Goal: Information Seeking & Learning: Find specific fact

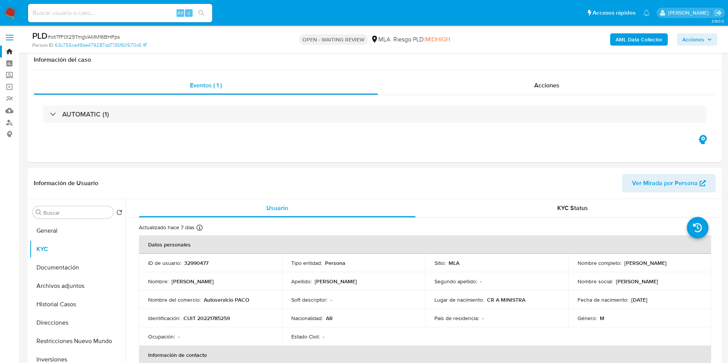
select select "10"
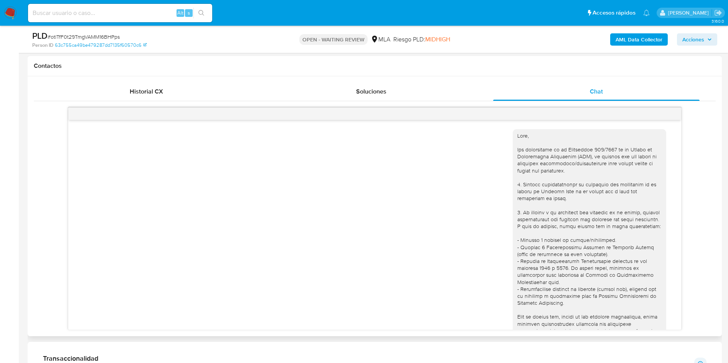
scroll to position [786, 0]
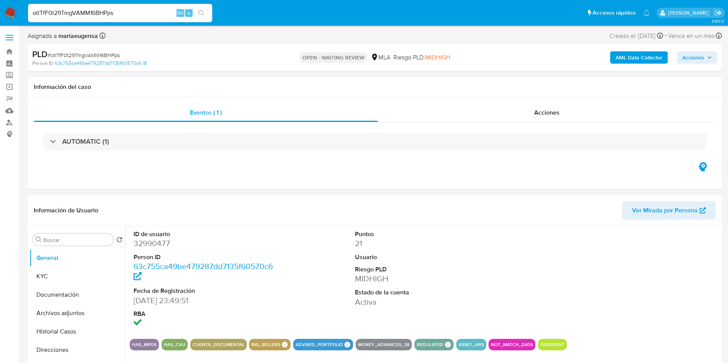
select select "10"
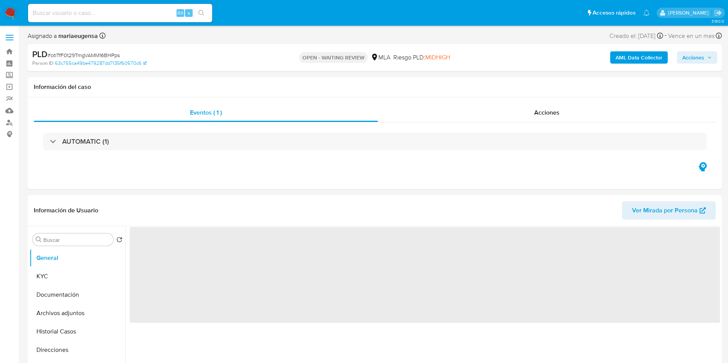
select select "10"
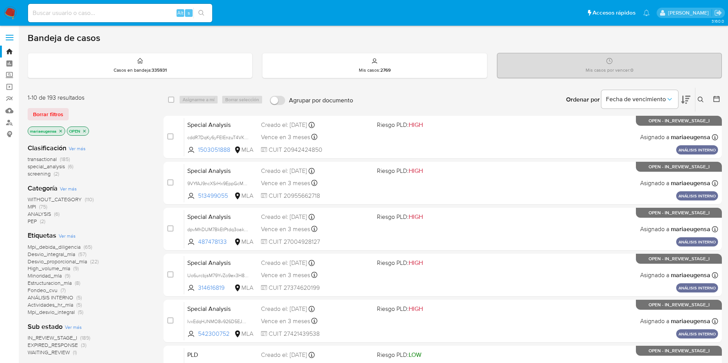
drag, startPoint x: 697, startPoint y: 96, endPoint x: 699, endPoint y: 99, distance: 4.1
click at [698, 96] on button at bounding box center [701, 99] width 13 height 9
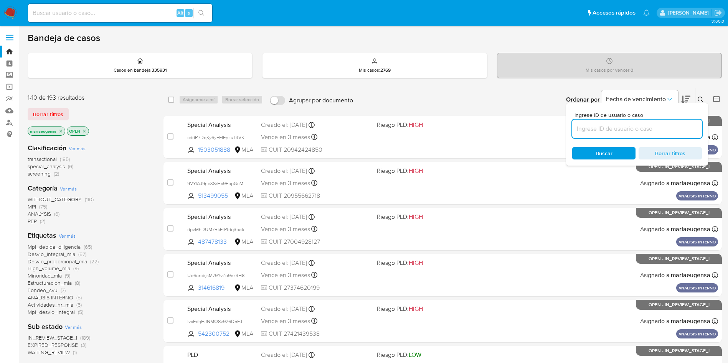
click at [682, 127] on input at bounding box center [637, 129] width 130 height 10
type input "juIeLteDvS3BpfqaDCJILtpj"
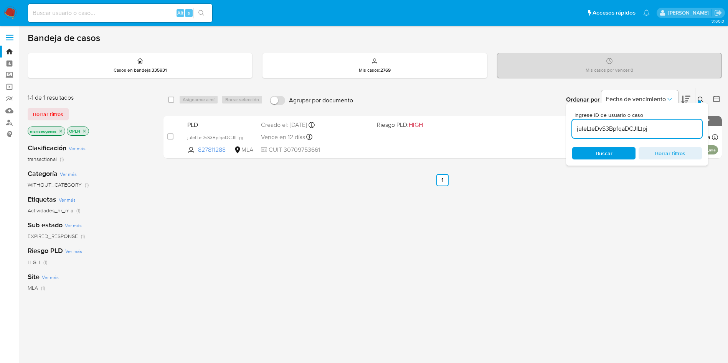
drag, startPoint x: 696, startPoint y: 95, endPoint x: 693, endPoint y: 100, distance: 6.2
click at [696, 95] on button at bounding box center [701, 99] width 13 height 9
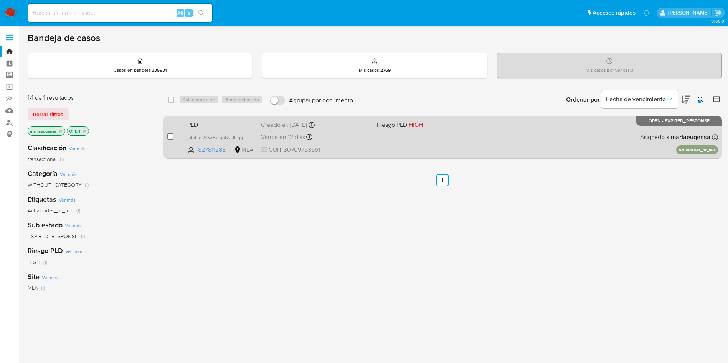
drag, startPoint x: 168, startPoint y: 137, endPoint x: 178, endPoint y: 120, distance: 19.1
click at [168, 137] on input "checkbox" at bounding box center [170, 136] width 6 height 6
checkbox input "true"
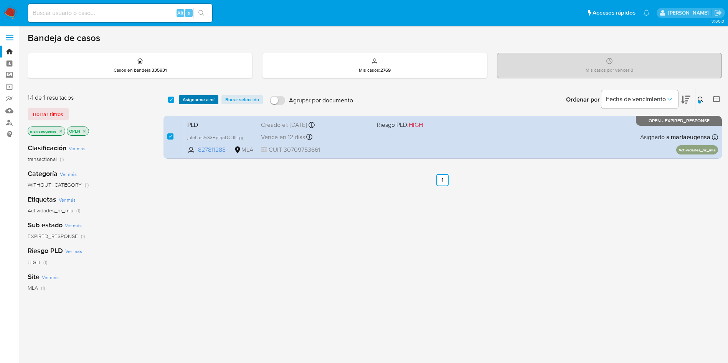
click at [195, 96] on div "select-all-cases-checkbox Asignarme a mí Borrar selección Agrupar por documento…" at bounding box center [442, 100] width 558 height 24
click at [195, 100] on span "Asignarme a mí" at bounding box center [199, 100] width 32 height 8
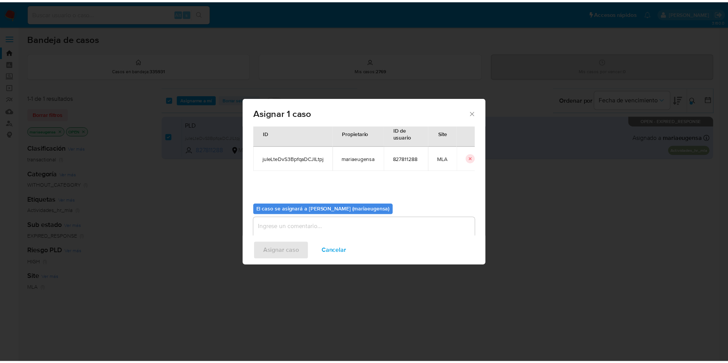
scroll to position [40, 0]
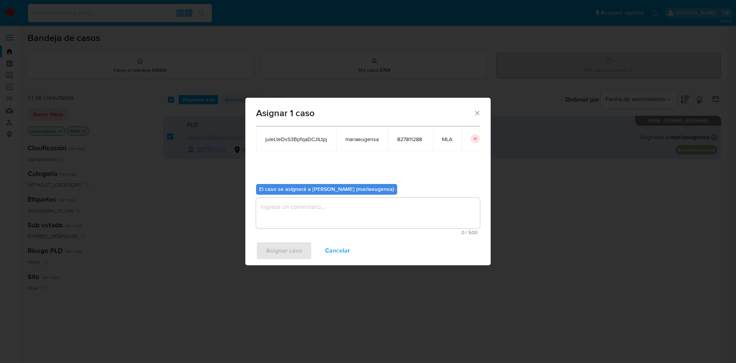
click at [263, 219] on textarea "assign-modal" at bounding box center [368, 213] width 224 height 31
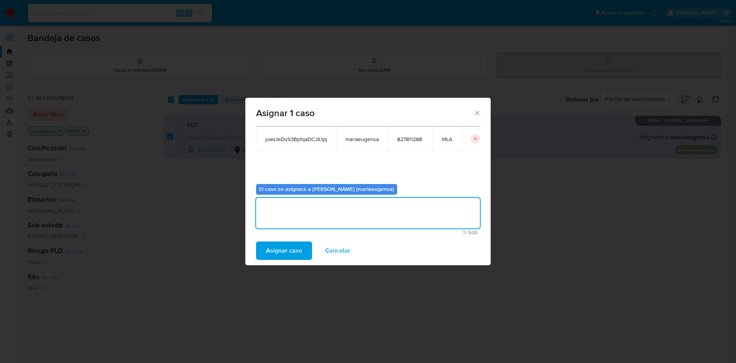
click at [278, 249] on span "Asignar caso" at bounding box center [284, 250] width 36 height 17
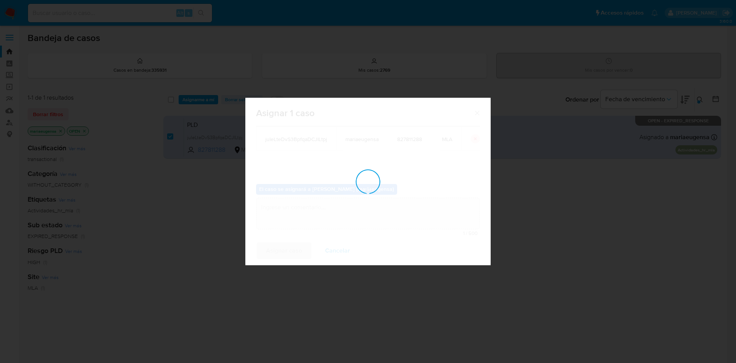
checkbox input "false"
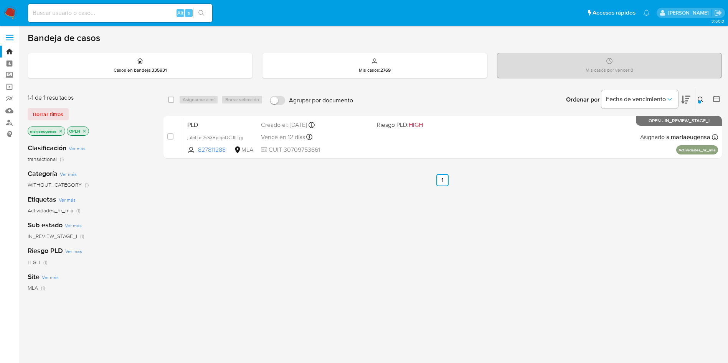
click at [12, 6] on nav "Pausado Ver notificaciones Alt s Accesos rápidos Presiona las siguientes teclas…" at bounding box center [364, 13] width 728 height 26
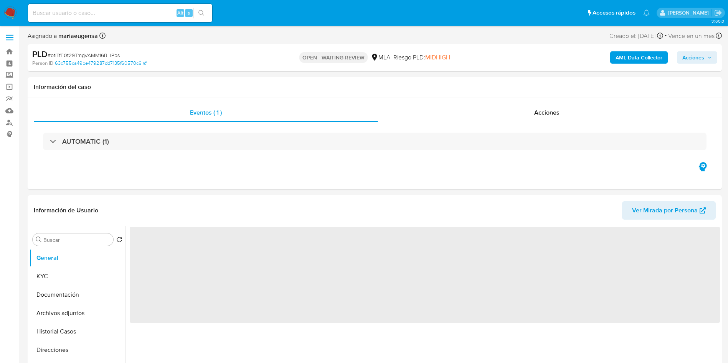
select select "10"
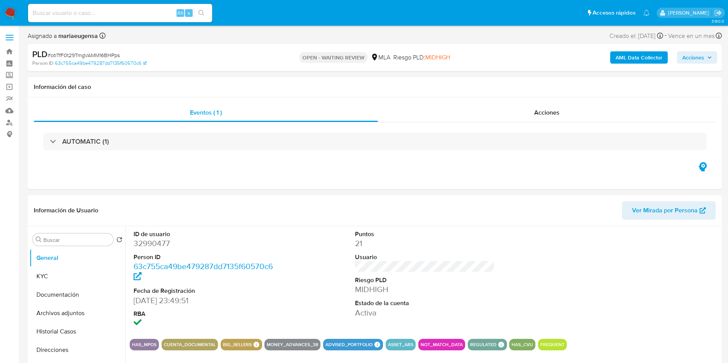
click at [143, 13] on input at bounding box center [120, 13] width 184 height 10
paste input "juIeLteDvS3BpfqaDCJILtpj"
type input "juIeLteDvS3BpfqaDCJILtpj"
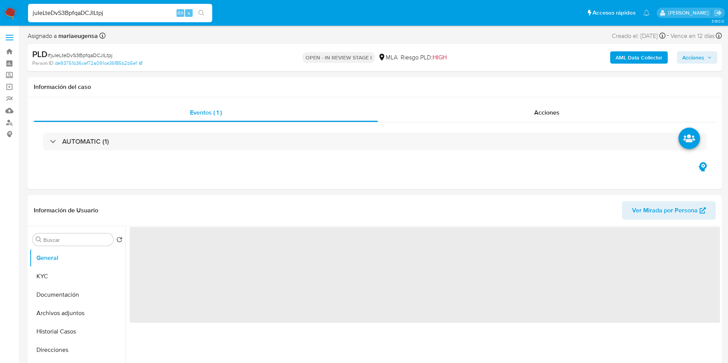
select select "10"
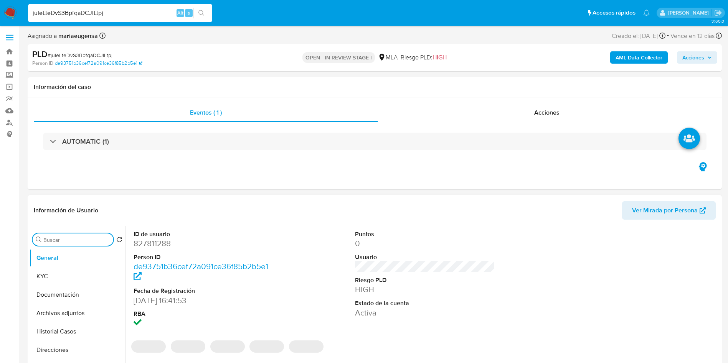
click at [94, 237] on input "Buscar" at bounding box center [76, 240] width 67 height 7
type input "arc"
click at [90, 277] on button "Archivos adjuntos" at bounding box center [75, 276] width 90 height 18
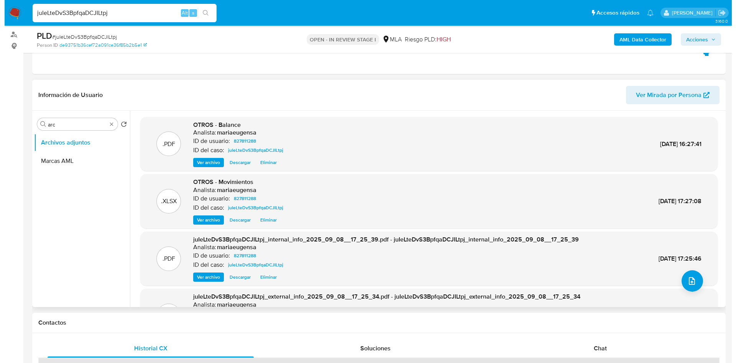
scroll to position [90, 0]
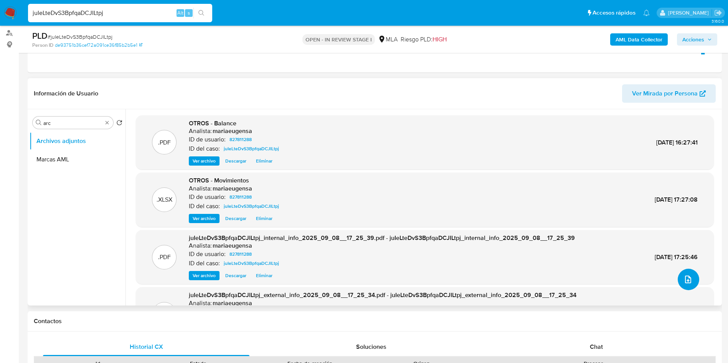
click at [688, 275] on icon "upload-file" at bounding box center [687, 279] width 9 height 9
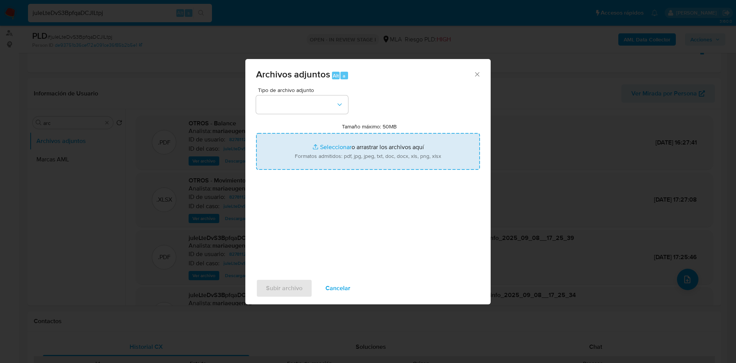
click at [338, 142] on input "Tamaño máximo: 50MB Seleccionar archivos" at bounding box center [368, 151] width 224 height 37
type input "C:\fakepath\CPSF 10-2024 Legalizado.PDF"
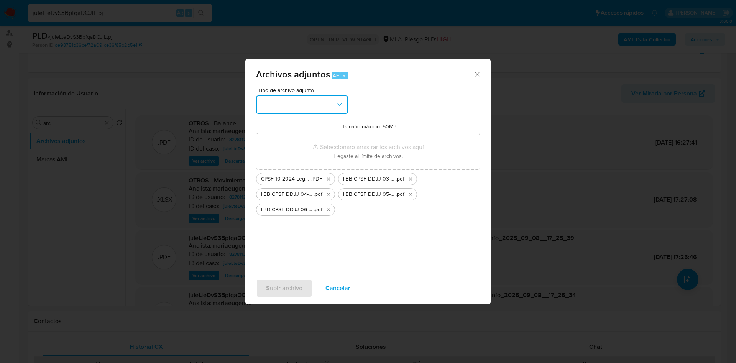
click at [279, 107] on button "button" at bounding box center [302, 105] width 92 height 18
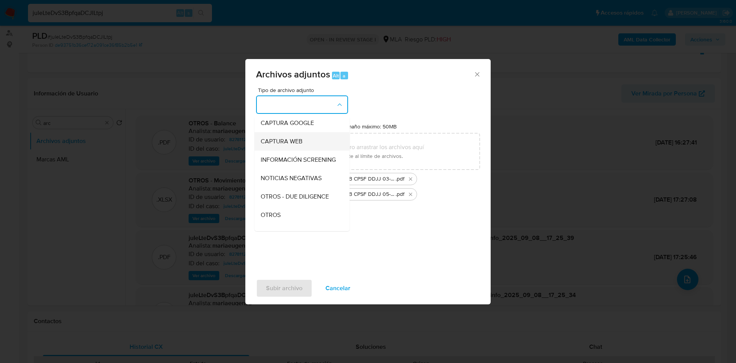
scroll to position [0, 0]
click at [277, 148] on span "INGRESOS" at bounding box center [275, 144] width 29 height 8
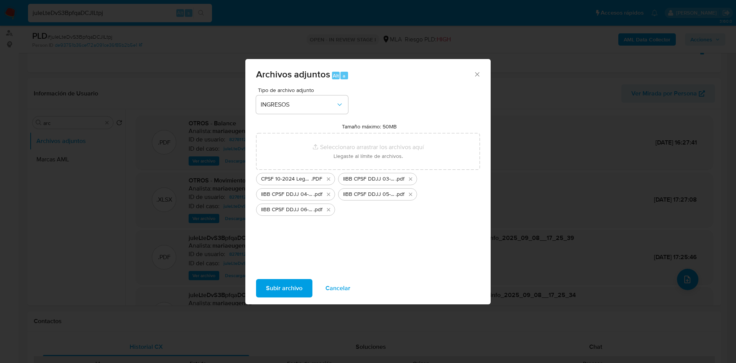
click at [286, 286] on span "Subir archivo" at bounding box center [284, 288] width 36 height 17
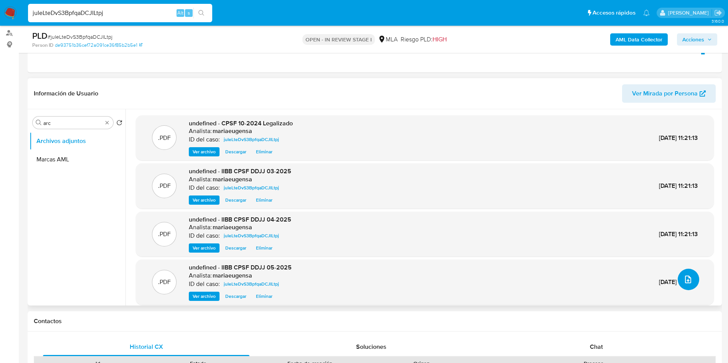
click at [690, 282] on button "upload-file" at bounding box center [687, 279] width 21 height 21
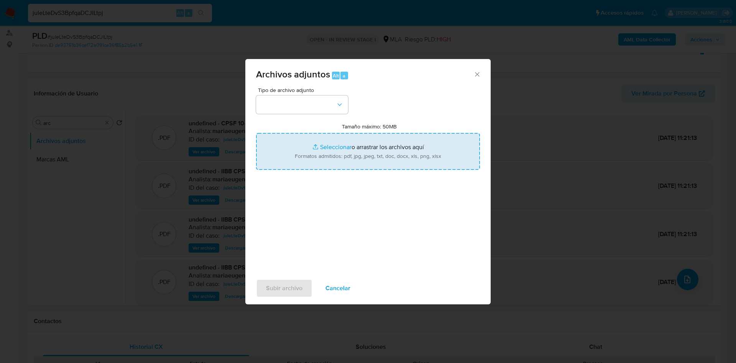
click at [316, 153] on input "Tamaño máximo: 50MB Seleccionar archivos" at bounding box center [368, 151] width 224 height 37
type input "C:\fakepath\Calculador documentación (1).xlsx"
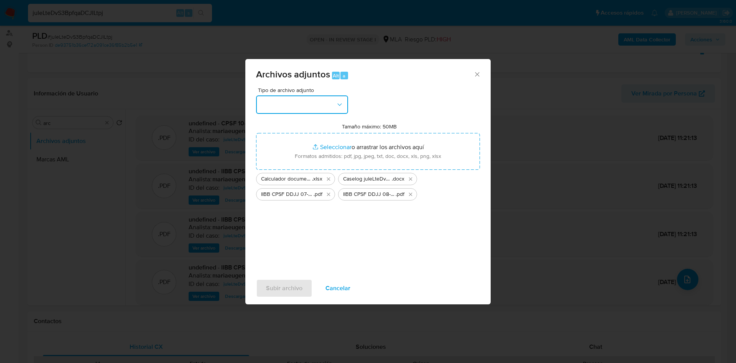
drag, startPoint x: 303, startPoint y: 105, endPoint x: 304, endPoint y: 113, distance: 7.3
click at [303, 105] on button "button" at bounding box center [302, 105] width 92 height 18
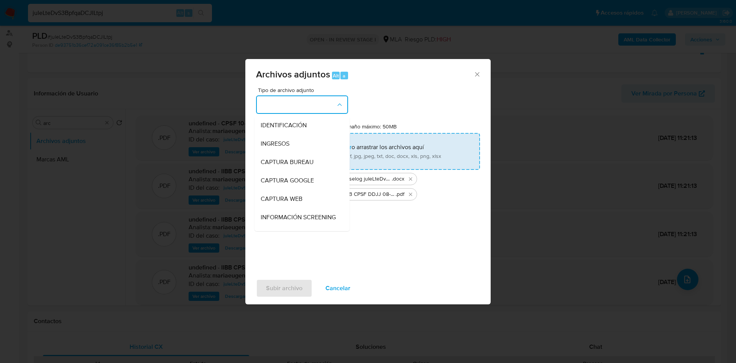
click at [303, 148] on div "INGRESOS" at bounding box center [300, 144] width 78 height 18
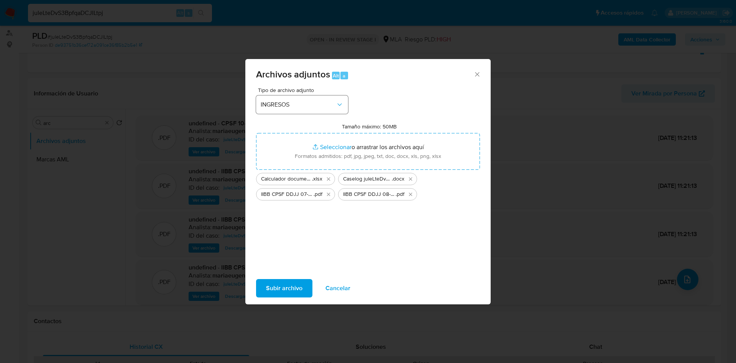
drag, startPoint x: 288, startPoint y: 91, endPoint x: 293, endPoint y: 112, distance: 22.4
click at [288, 91] on span "Tipo de archivo adjunto" at bounding box center [304, 89] width 92 height 5
click at [293, 112] on button "INGRESOS" at bounding box center [302, 105] width 92 height 18
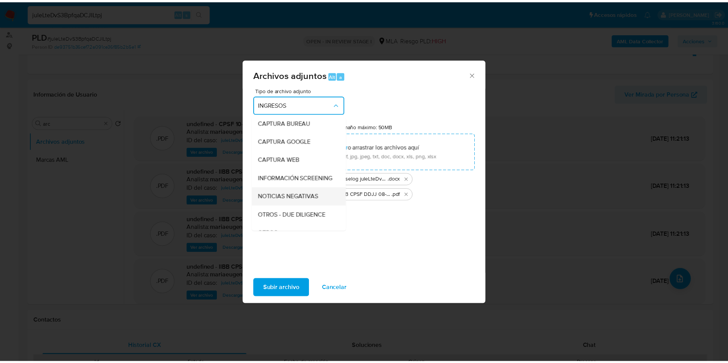
scroll to position [58, 0]
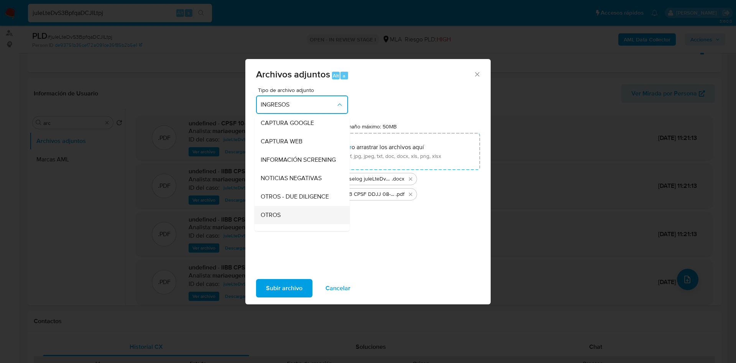
click at [275, 219] on span "OTROS" at bounding box center [271, 215] width 20 height 8
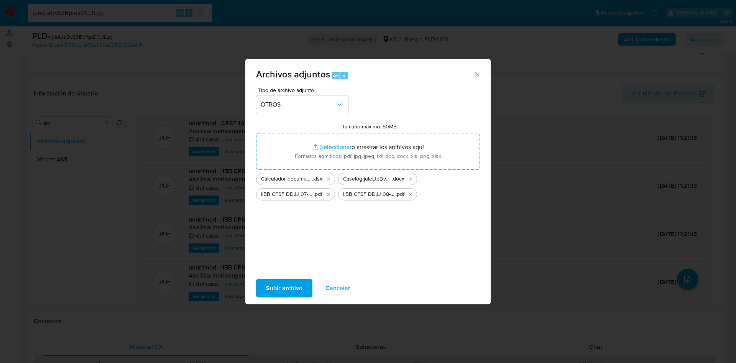
click at [285, 288] on span "Subir archivo" at bounding box center [284, 288] width 36 height 17
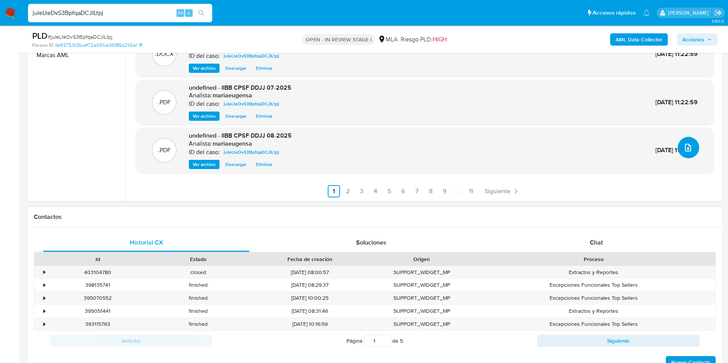
scroll to position [205, 0]
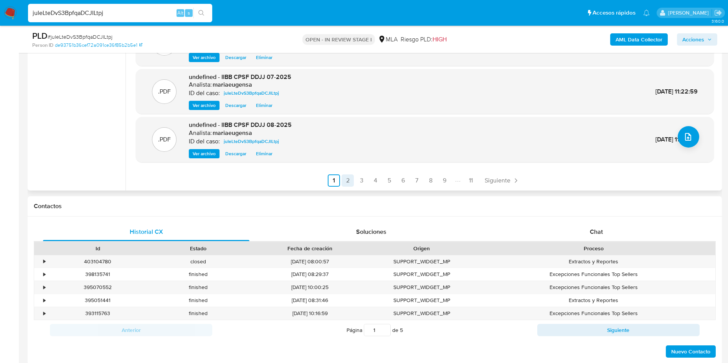
click at [345, 180] on link "2" at bounding box center [347, 181] width 12 height 12
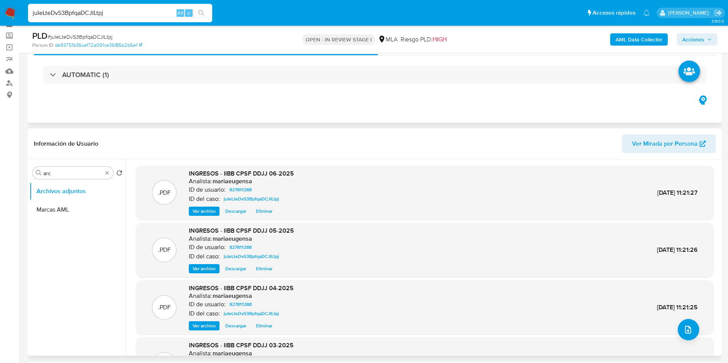
scroll to position [32, 0]
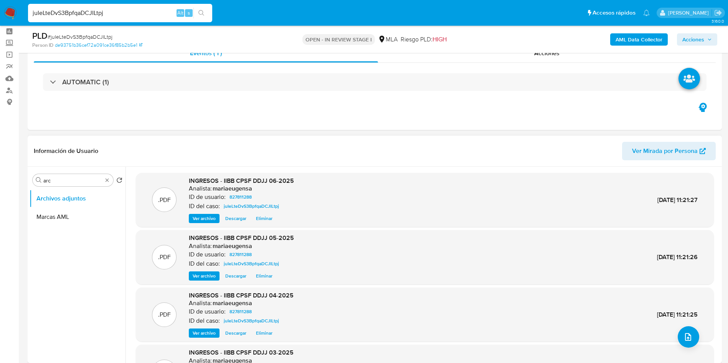
click at [693, 37] on span "Acciones" at bounding box center [693, 39] width 22 height 12
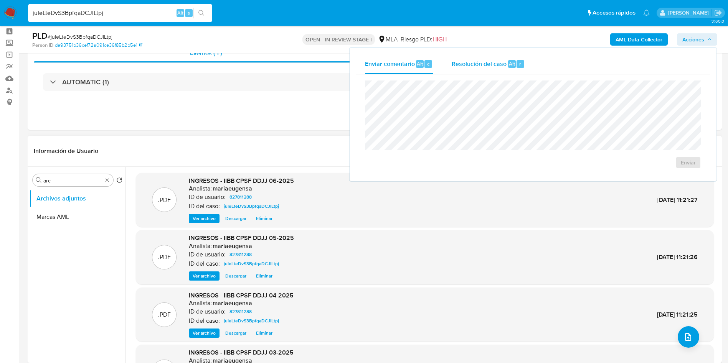
drag, startPoint x: 514, startPoint y: 55, endPoint x: 499, endPoint y: 72, distance: 22.6
click at [511, 59] on div "Resolución del caso Alt r" at bounding box center [487, 64] width 73 height 20
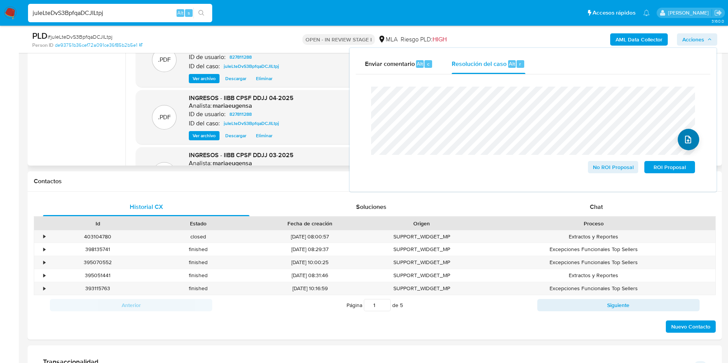
scroll to position [235, 0]
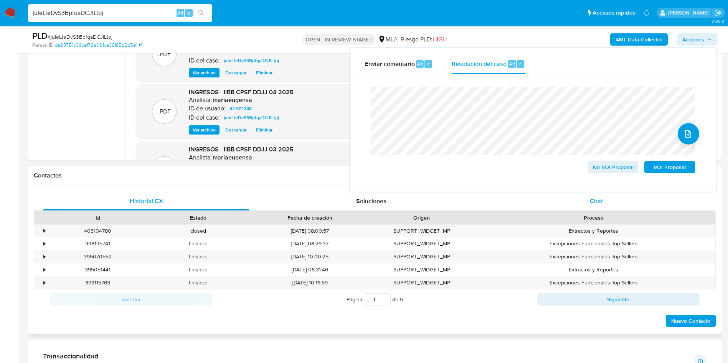
click at [621, 199] on div "Chat" at bounding box center [596, 201] width 206 height 18
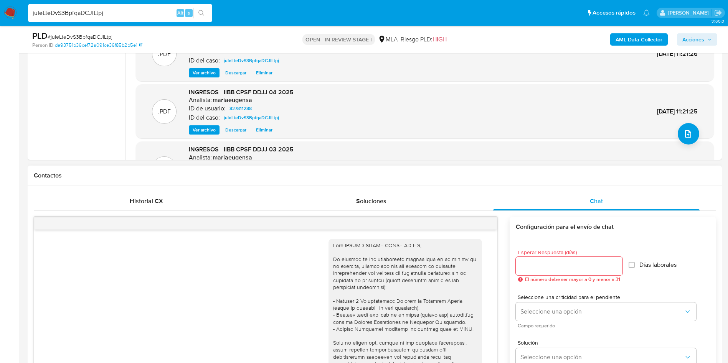
scroll to position [331, 0]
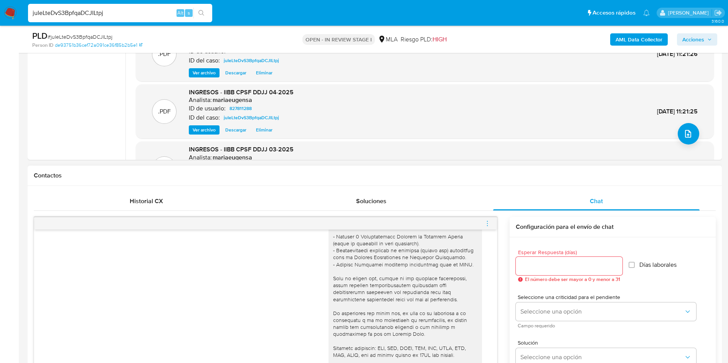
click at [487, 226] on icon "menu-action" at bounding box center [487, 223] width 7 height 7
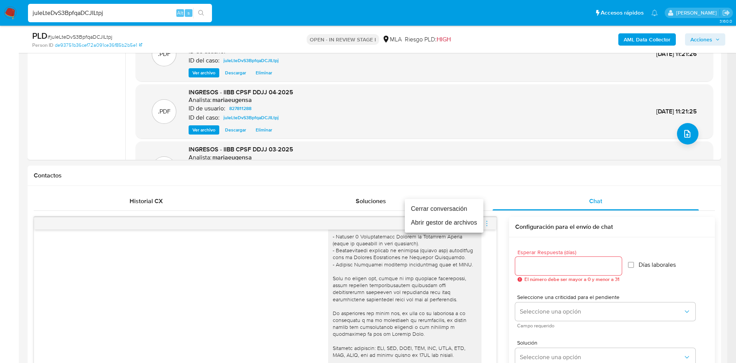
click at [470, 207] on li "Cerrar conversación" at bounding box center [444, 209] width 79 height 14
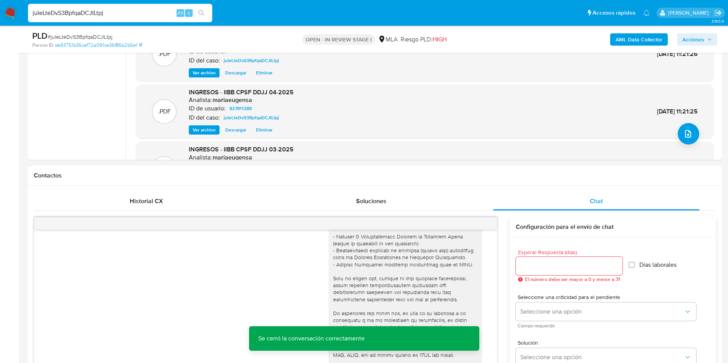
drag, startPoint x: 686, startPoint y: 41, endPoint x: 680, endPoint y: 46, distance: 8.2
click at [686, 41] on span "Acciones" at bounding box center [693, 39] width 22 height 12
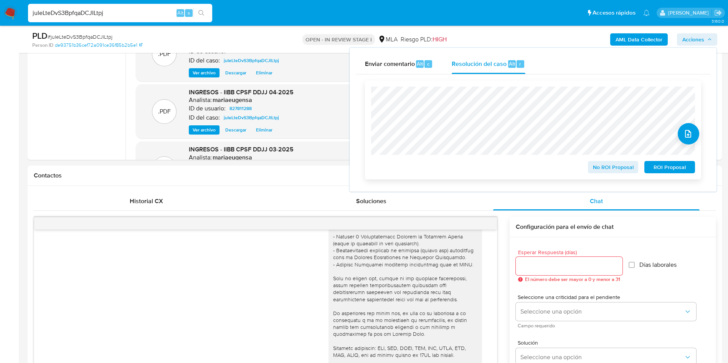
click at [616, 168] on span "No ROI Proposal" at bounding box center [613, 167] width 40 height 11
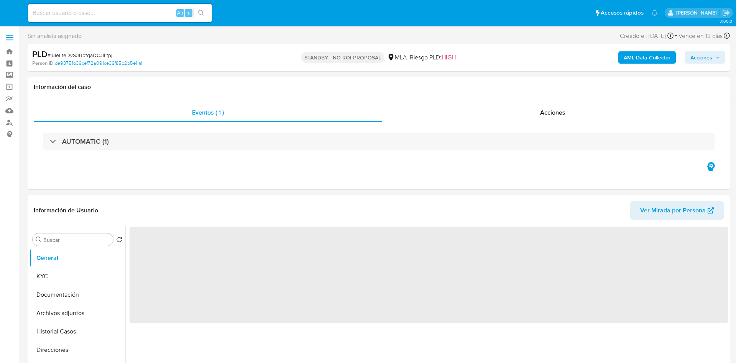
select select "10"
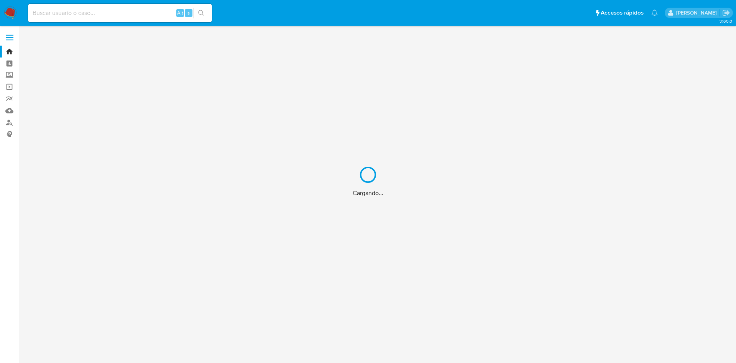
click at [64, 12] on div "Cargando..." at bounding box center [368, 181] width 736 height 363
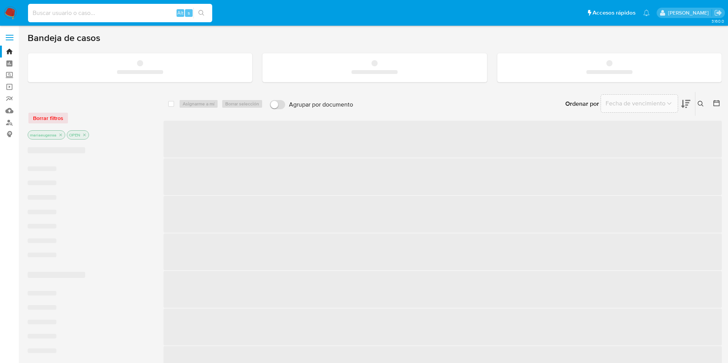
click at [64, 12] on input at bounding box center [120, 13] width 184 height 10
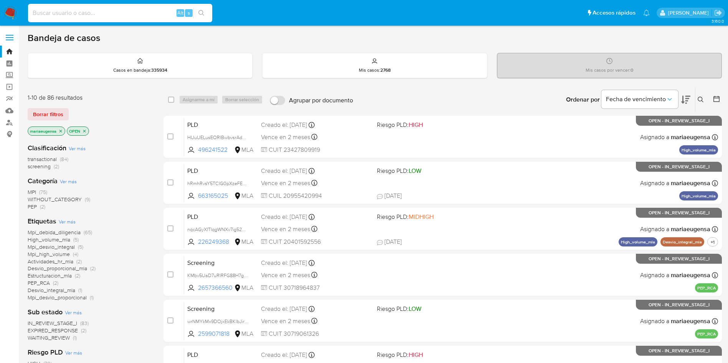
paste input "758521932"
type input "758521932"
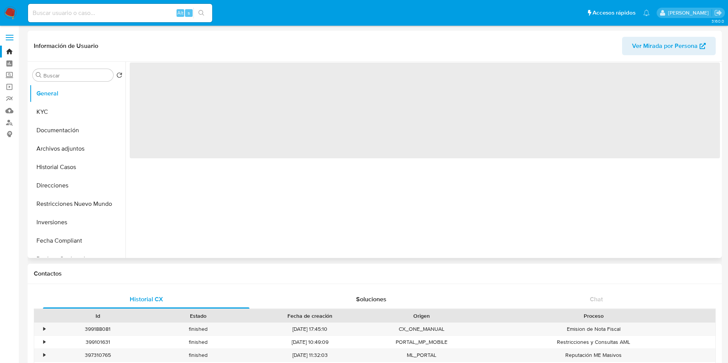
select select "10"
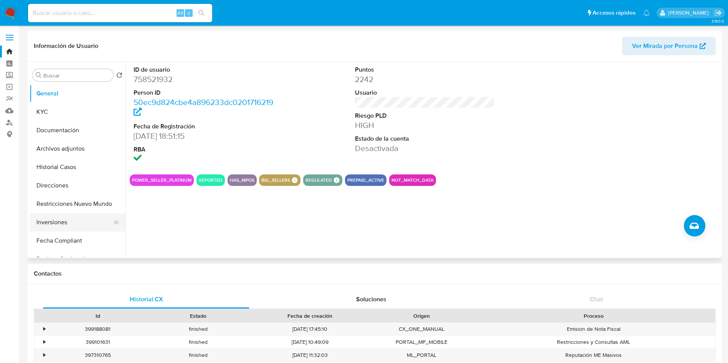
click at [71, 219] on button "Inversiones" at bounding box center [75, 222] width 90 height 18
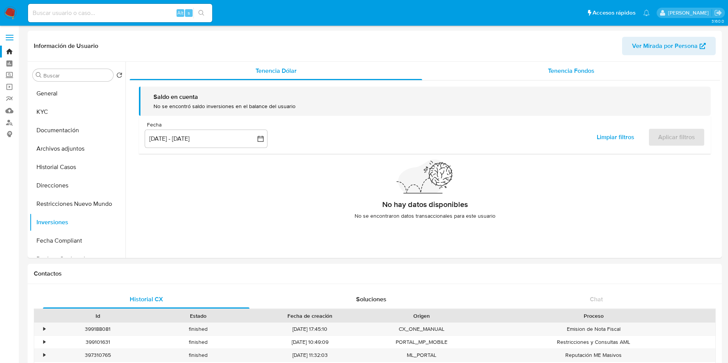
click at [575, 65] on div "Tenencia Fondos" at bounding box center [571, 71] width 298 height 18
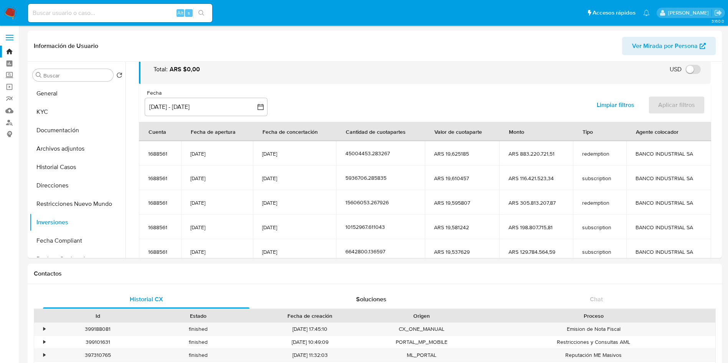
scroll to position [94, 0]
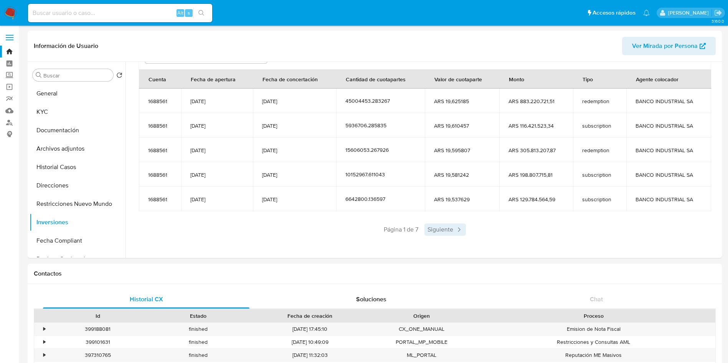
click at [453, 228] on span "Siguiente" at bounding box center [444, 230] width 41 height 12
drag, startPoint x: 452, startPoint y: 228, endPoint x: 423, endPoint y: 229, distance: 28.4
click at [423, 229] on div "Anterior Página 2 de 7 Siguiente" at bounding box center [424, 230] width 571 height 12
click at [372, 232] on span "Anterior" at bounding box center [380, 230] width 38 height 12
click at [65, 92] on button "General" at bounding box center [75, 93] width 90 height 18
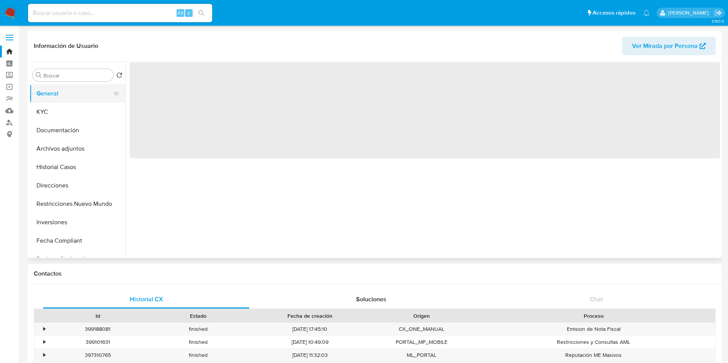
scroll to position [0, 0]
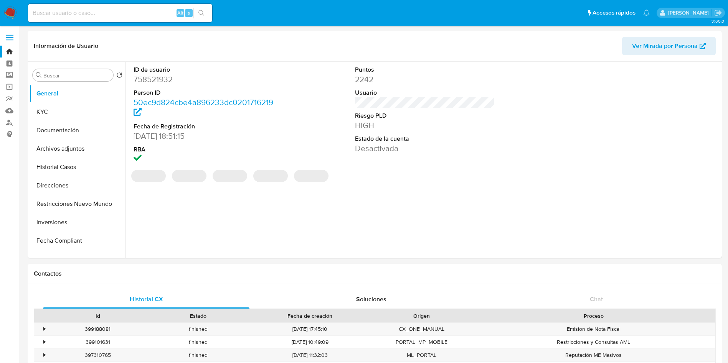
click at [164, 82] on dd "758521932" at bounding box center [203, 79] width 140 height 11
copy dd "758521932"
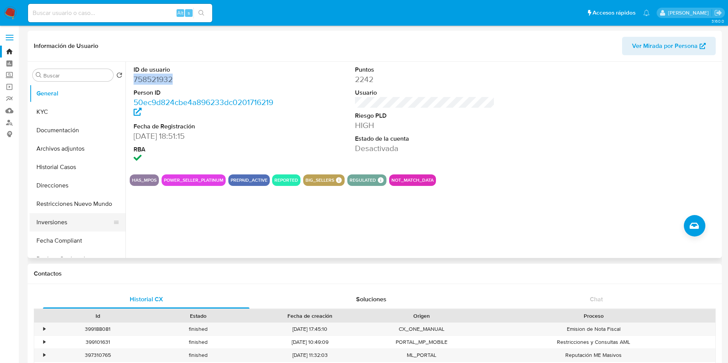
click at [69, 221] on button "Inversiones" at bounding box center [75, 222] width 90 height 18
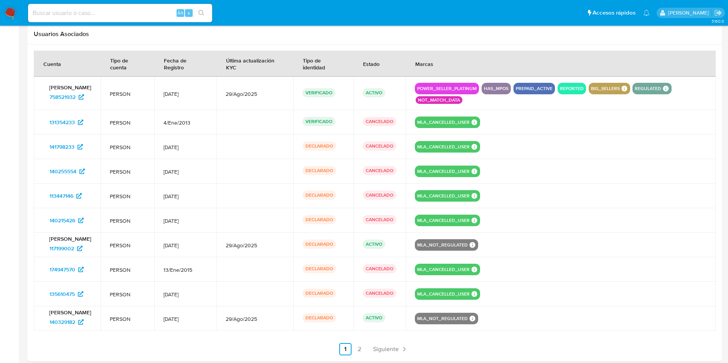
scroll to position [817, 0]
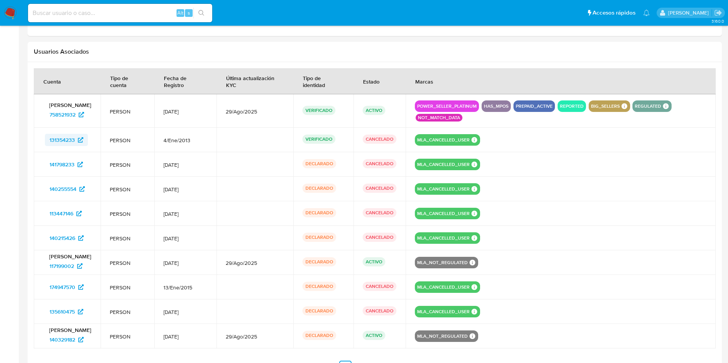
click at [53, 142] on span "131354233" at bounding box center [61, 140] width 25 height 12
click at [59, 121] on span "758521932" at bounding box center [62, 115] width 26 height 12
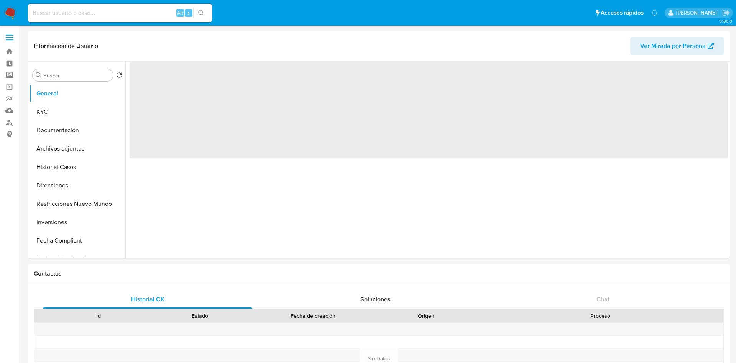
select select "10"
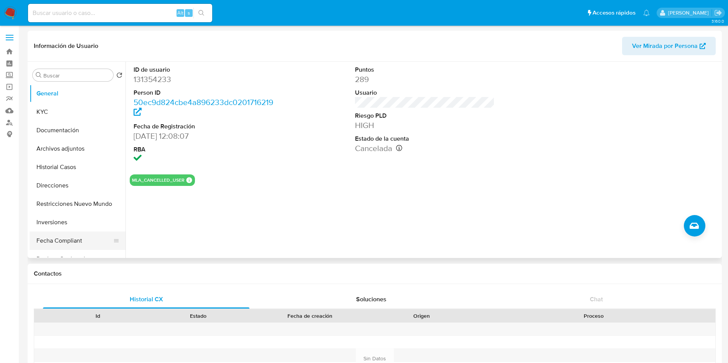
drag, startPoint x: 57, startPoint y: 221, endPoint x: 50, endPoint y: 249, distance: 28.7
click at [57, 224] on button "Inversiones" at bounding box center [78, 222] width 96 height 18
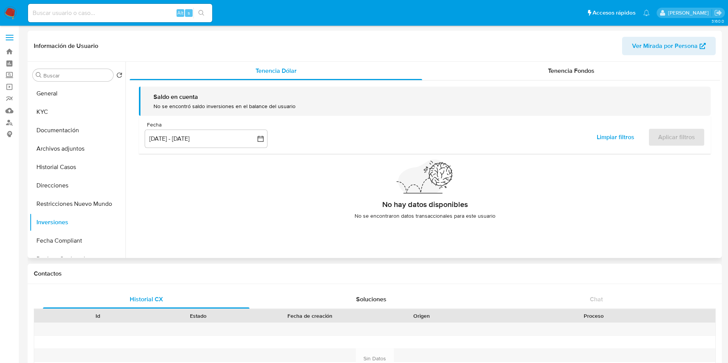
click at [579, 82] on div "Saldo en cuenta No se encontró saldo inversiones en el balance del usuario Fech…" at bounding box center [425, 156] width 590 height 151
click at [584, 74] on span "Tenencia Fondos" at bounding box center [571, 70] width 46 height 9
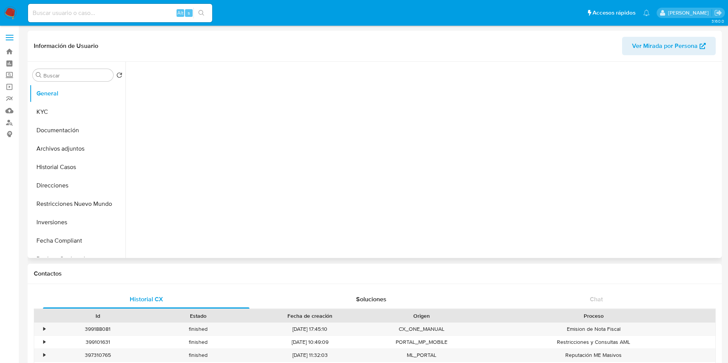
select select "10"
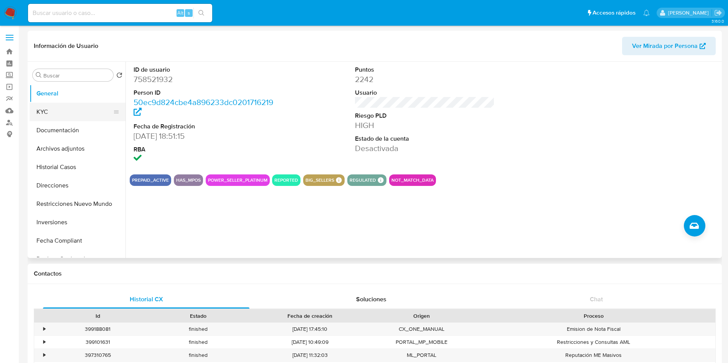
click at [51, 118] on button "KYC" at bounding box center [75, 112] width 90 height 18
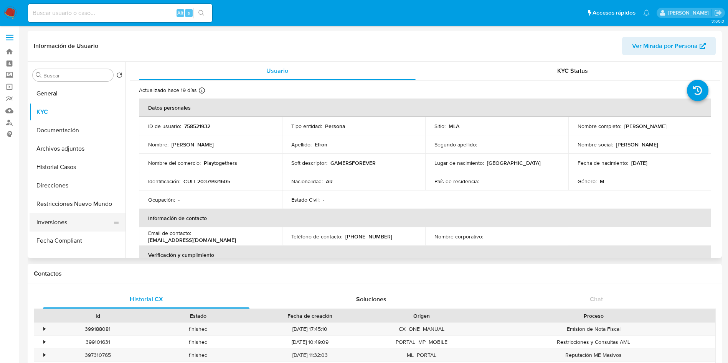
click at [75, 226] on button "Inversiones" at bounding box center [75, 222] width 90 height 18
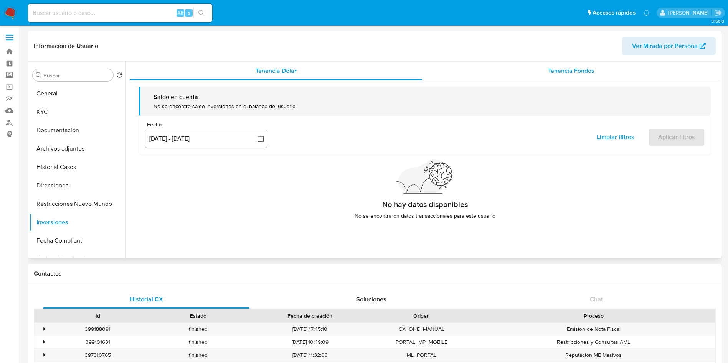
click at [560, 69] on span "Tenencia Fondos" at bounding box center [571, 70] width 46 height 9
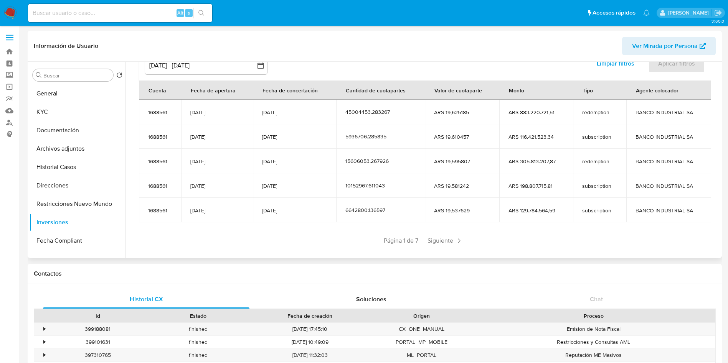
scroll to position [94, 0]
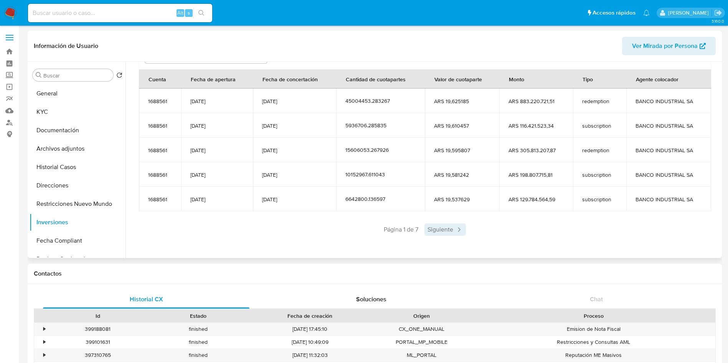
click at [445, 235] on span "Siguiente" at bounding box center [444, 230] width 41 height 12
click at [455, 227] on span "Siguiente" at bounding box center [467, 230] width 41 height 12
click at [389, 231] on span "Anterior" at bounding box center [380, 230] width 38 height 12
click at [389, 231] on span "Página 1 de 7" at bounding box center [401, 230] width 35 height 8
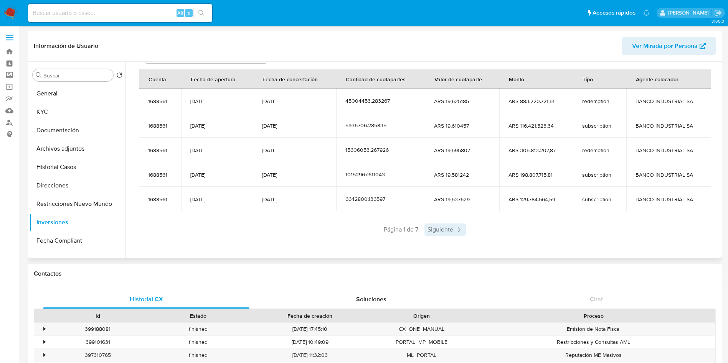
click at [441, 234] on span "Siguiente" at bounding box center [444, 230] width 41 height 12
click at [441, 233] on div "Anterior Página 2 de 7 Siguiente" at bounding box center [424, 230] width 571 height 12
click at [460, 227] on span "Siguiente" at bounding box center [467, 230] width 41 height 12
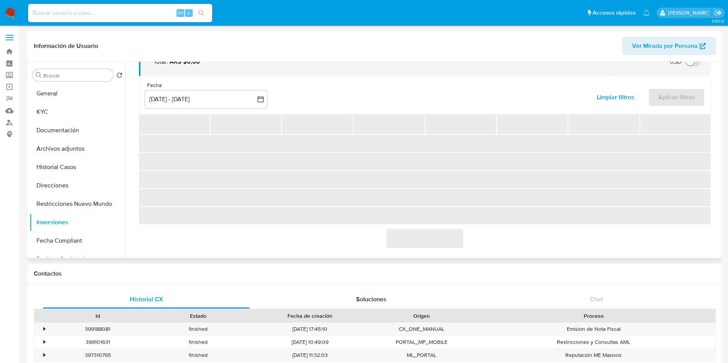
scroll to position [49, 0]
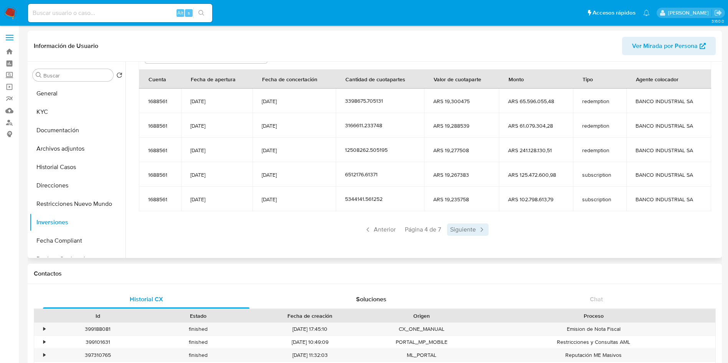
click at [471, 227] on span "Siguiente" at bounding box center [467, 230] width 41 height 12
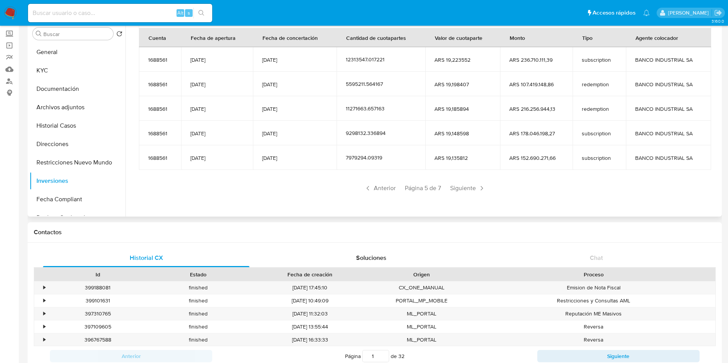
scroll to position [58, 0]
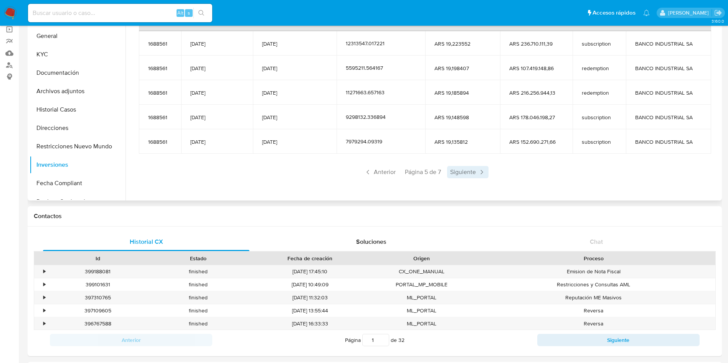
click at [476, 176] on span "Siguiente" at bounding box center [467, 172] width 41 height 12
click at [476, 175] on span "Siguiente" at bounding box center [467, 172] width 41 height 12
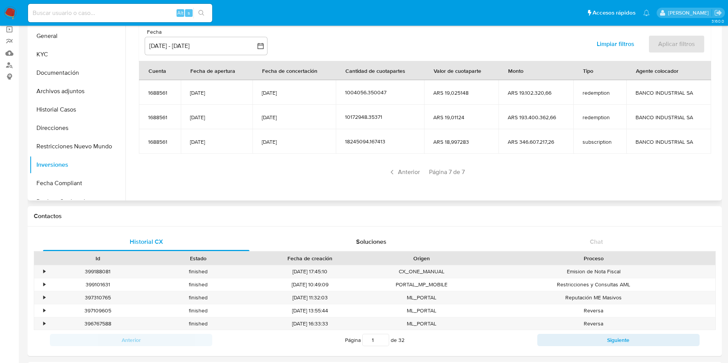
scroll to position [45, 0]
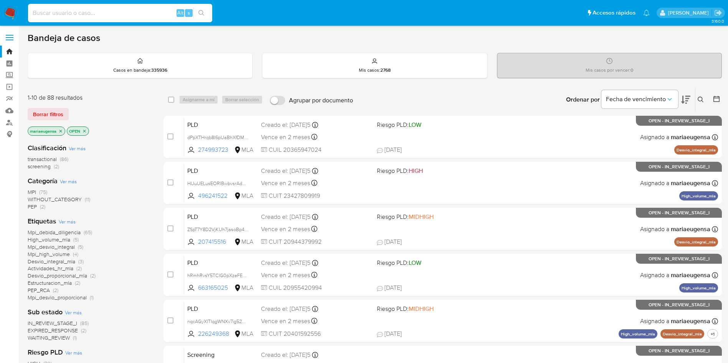
click at [155, 15] on input at bounding box center [120, 13] width 184 height 10
paste input "380140588"
type input "380140588"
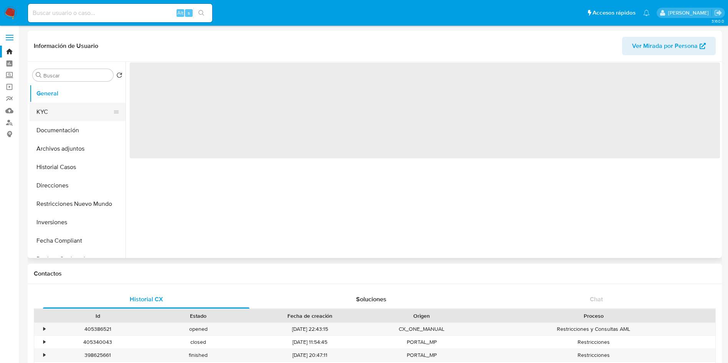
select select "10"
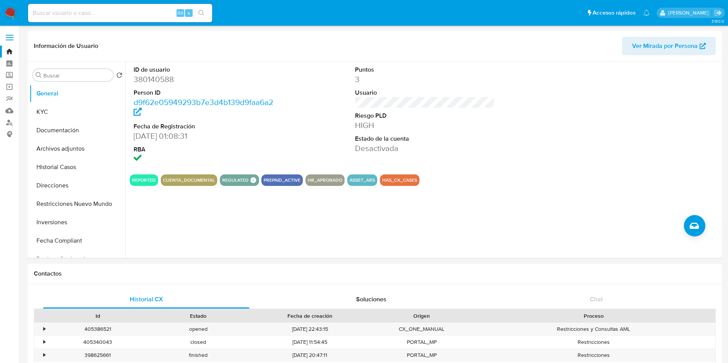
click at [79, 12] on input at bounding box center [120, 13] width 184 height 10
paste input "380140588"
type input "380140588"
click at [46, 71] on div "Buscar" at bounding box center [73, 75] width 81 height 12
click at [47, 73] on input "Buscar" at bounding box center [76, 75] width 67 height 7
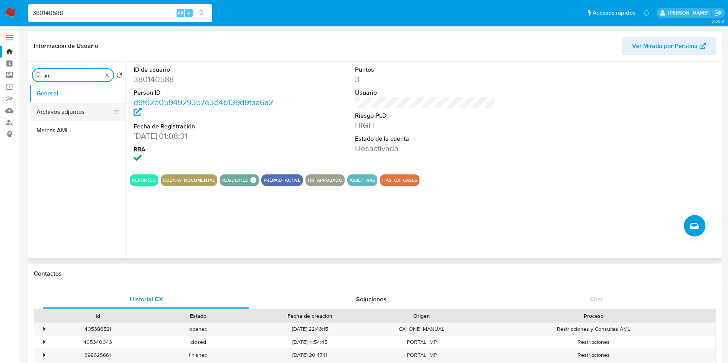
type input "arc"
click at [57, 111] on button "Archivos adjuntos" at bounding box center [75, 112] width 90 height 18
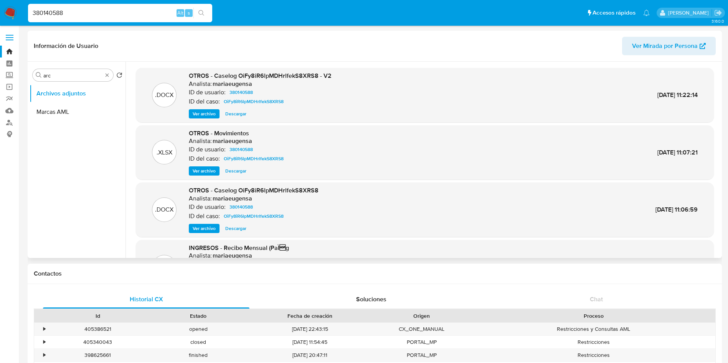
click at [234, 114] on span "Descargar" at bounding box center [235, 114] width 21 height 8
click at [87, 12] on input "380140588" at bounding box center [120, 13] width 184 height 10
paste input "40574376"
type input "405743768"
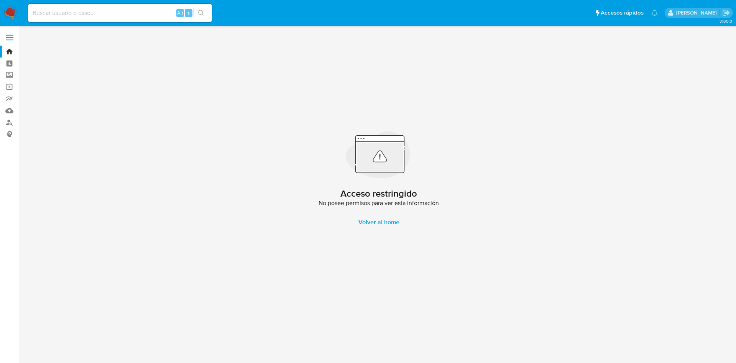
click at [113, 8] on input at bounding box center [120, 13] width 184 height 10
paste input "405743768"
type input "405743768"
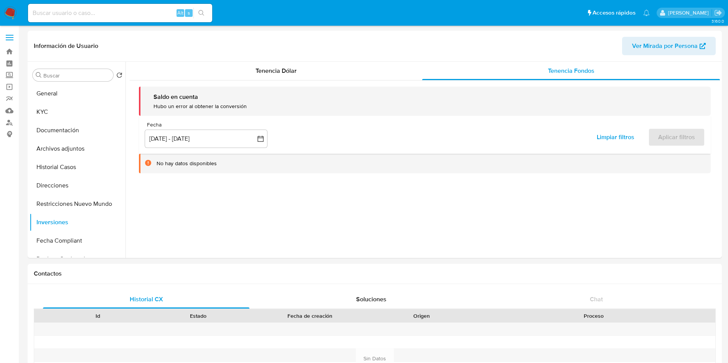
select select "10"
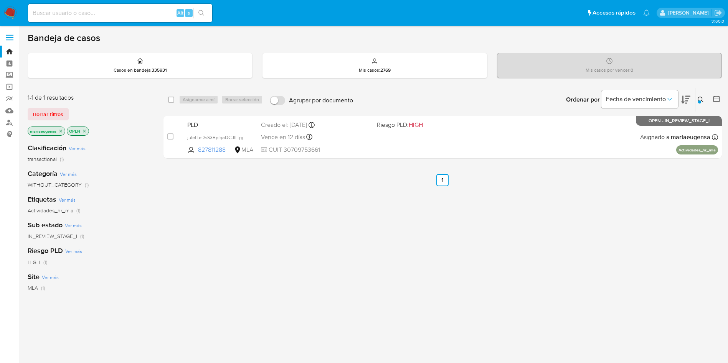
click at [14, 12] on img at bounding box center [10, 13] width 13 height 13
